Goal: Book appointment/travel/reservation

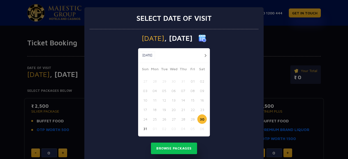
click at [204, 57] on button "button" at bounding box center [205, 55] width 6 height 6
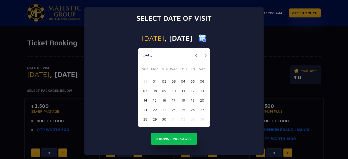
click at [204, 57] on button "button" at bounding box center [205, 55] width 6 height 6
click at [202, 55] on button "button" at bounding box center [205, 55] width 6 height 6
click at [194, 105] on div "21 22 23 24 25 26 27" at bounding box center [173, 109] width 67 height 9
click at [190, 111] on button "26" at bounding box center [192, 109] width 9 height 9
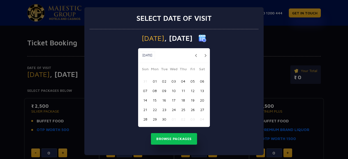
click at [192, 106] on button "26" at bounding box center [192, 109] width 9 height 9
click at [179, 135] on button "Browse Packages" at bounding box center [174, 139] width 46 height 12
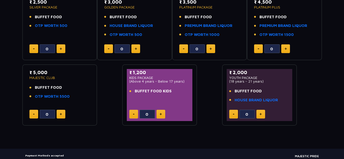
scroll to position [132, 0]
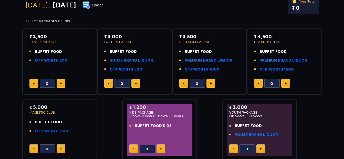
scroll to position [77, 0]
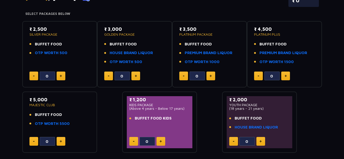
drag, startPoint x: 203, startPoint y: 35, endPoint x: 225, endPoint y: 34, distance: 22.1
click at [224, 35] on p "PLATINUM PACKAGE" at bounding box center [209, 35] width 61 height 4
drag, startPoint x: 225, startPoint y: 34, endPoint x: 300, endPoint y: 34, distance: 75.0
click at [300, 34] on p "PLATINUM PLUS" at bounding box center [284, 35] width 61 height 4
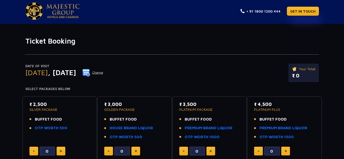
scroll to position [0, 0]
